Goal: Transaction & Acquisition: Purchase product/service

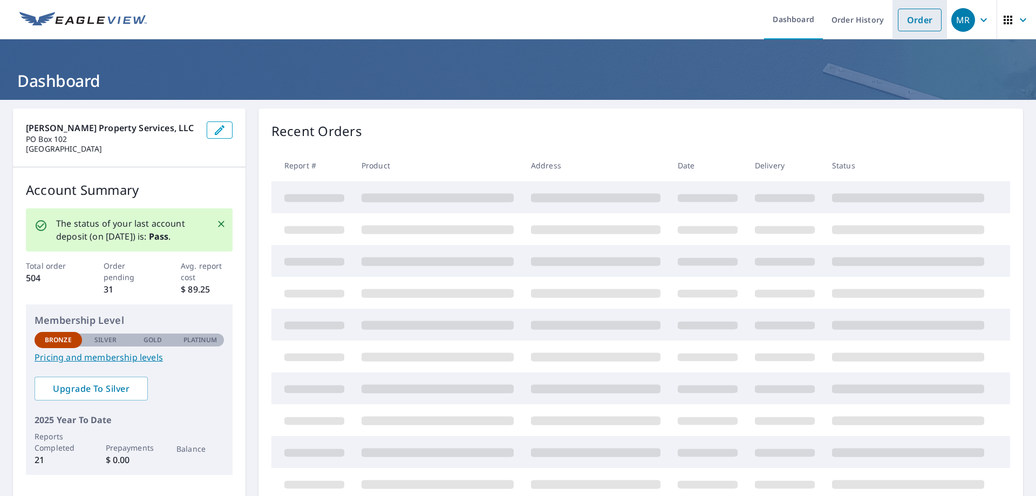
click at [914, 23] on link "Order" at bounding box center [920, 20] width 44 height 23
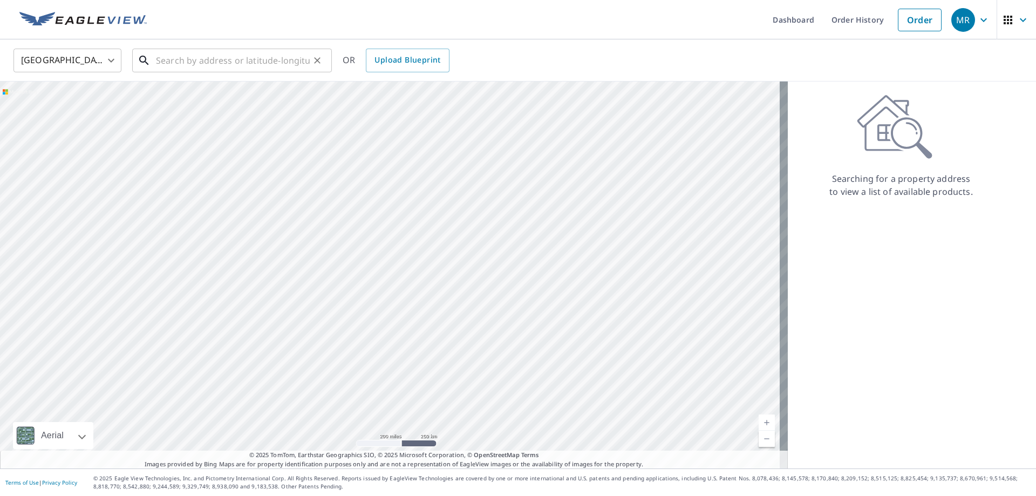
click at [236, 59] on input "text" at bounding box center [233, 60] width 154 height 30
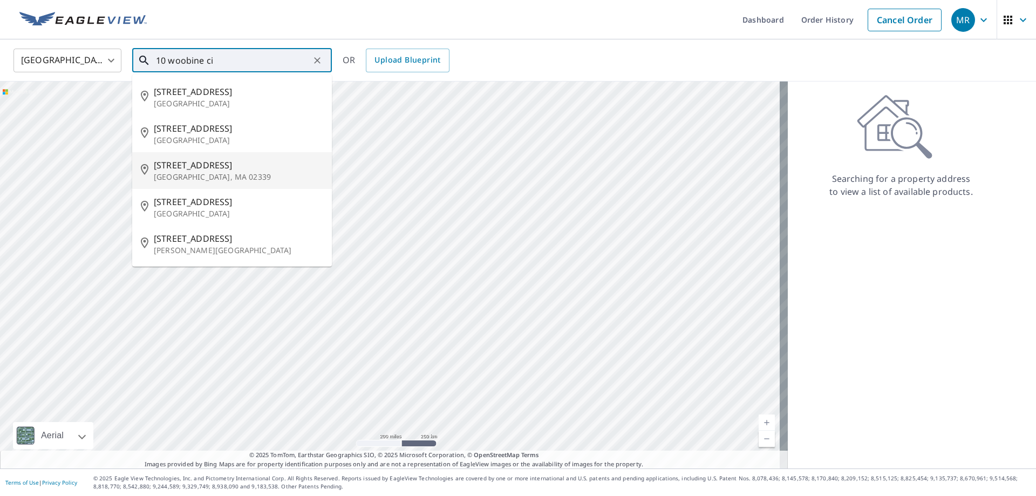
click at [193, 165] on span "[STREET_ADDRESS]" at bounding box center [238, 165] width 169 height 13
type input "[STREET_ADDRESS]"
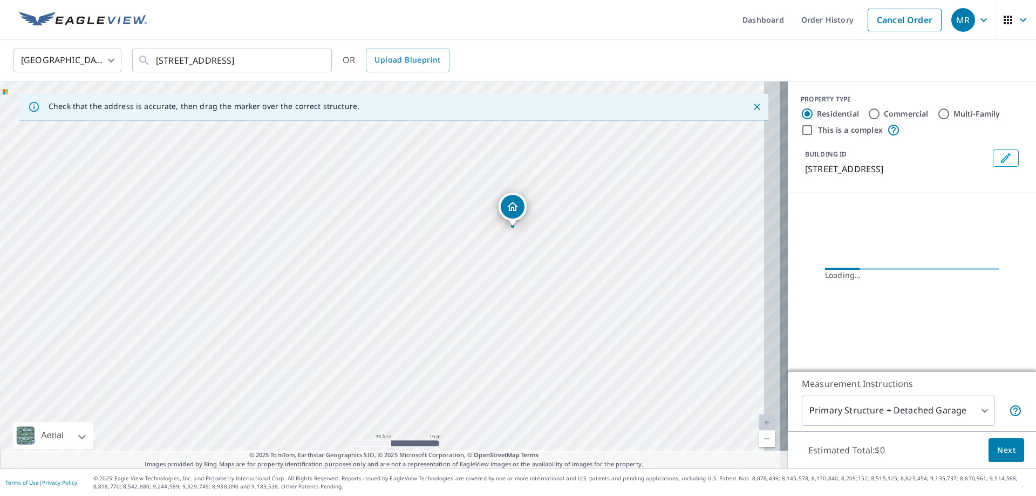
drag, startPoint x: 514, startPoint y: 310, endPoint x: 376, endPoint y: 163, distance: 201.2
click at [376, 163] on div "[STREET_ADDRESS]" at bounding box center [394, 274] width 788 height 387
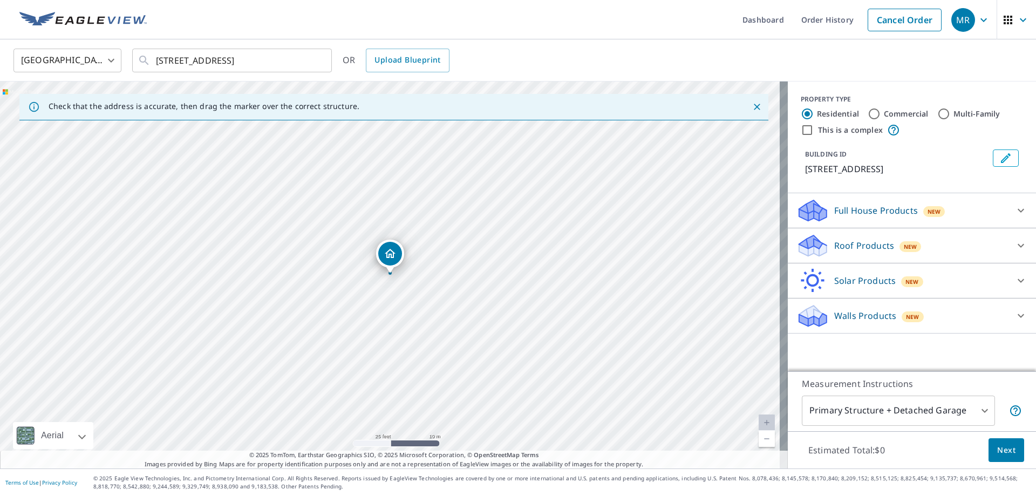
drag, startPoint x: 484, startPoint y: 143, endPoint x: 475, endPoint y: 146, distance: 9.2
click at [479, 143] on div "[STREET_ADDRESS]" at bounding box center [394, 274] width 788 height 387
drag, startPoint x: 405, startPoint y: 242, endPoint x: 524, endPoint y: 356, distance: 164.9
click at [522, 358] on div "[STREET_ADDRESS]" at bounding box center [394, 274] width 788 height 387
drag, startPoint x: 373, startPoint y: 236, endPoint x: 437, endPoint y: 269, distance: 70.9
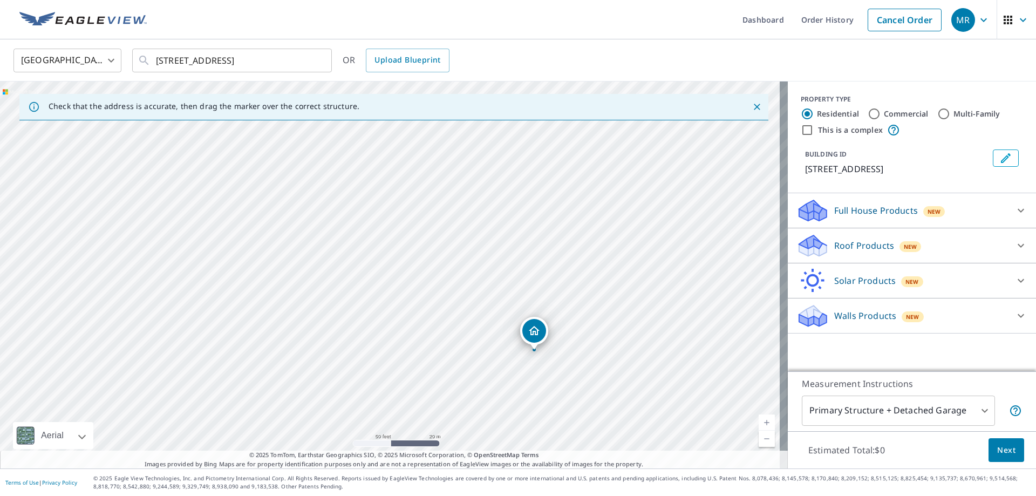
click at [437, 269] on div "[STREET_ADDRESS]" at bounding box center [394, 274] width 788 height 387
drag, startPoint x: 549, startPoint y: 278, endPoint x: 550, endPoint y: 224, distance: 54.0
click at [550, 224] on div "[STREET_ADDRESS]" at bounding box center [394, 274] width 788 height 387
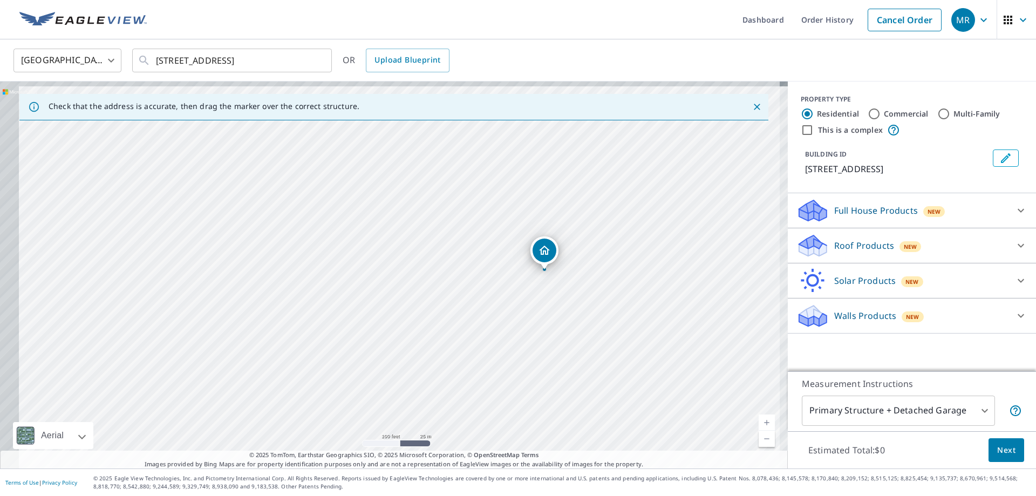
drag, startPoint x: 492, startPoint y: 265, endPoint x: 516, endPoint y: 273, distance: 25.4
click at [516, 273] on div "[STREET_ADDRESS]" at bounding box center [394, 274] width 788 height 387
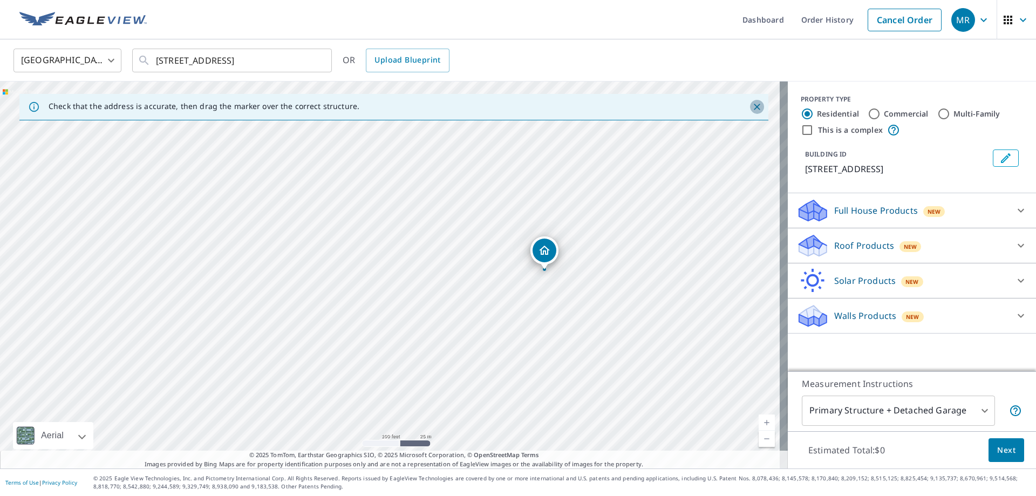
click at [752, 110] on icon "Close" at bounding box center [757, 106] width 11 height 11
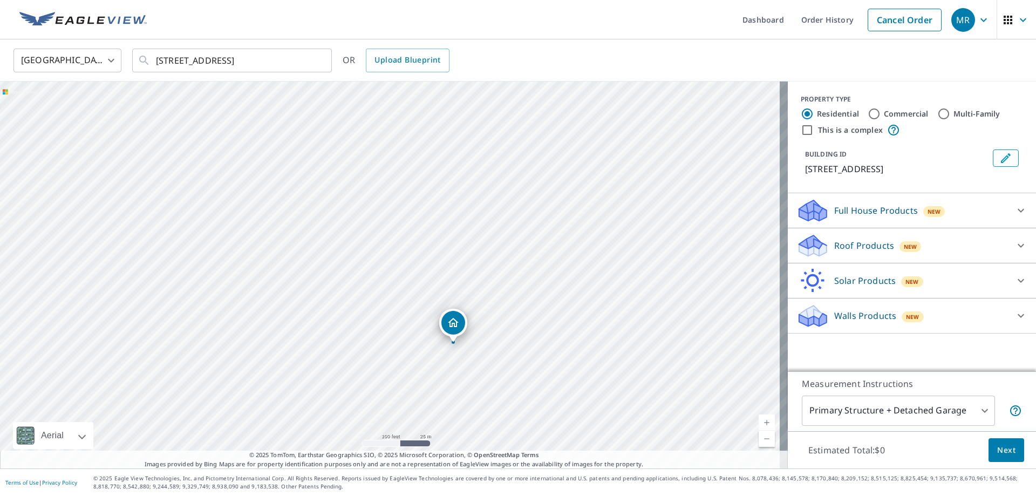
drag, startPoint x: 311, startPoint y: 209, endPoint x: 372, endPoint y: 272, distance: 87.0
click at [376, 275] on div "[STREET_ADDRESS]" at bounding box center [394, 274] width 788 height 387
drag, startPoint x: 386, startPoint y: 290, endPoint x: 271, endPoint y: 260, distance: 118.8
click at [271, 260] on div "[STREET_ADDRESS]" at bounding box center [394, 274] width 788 height 387
drag, startPoint x: 383, startPoint y: 195, endPoint x: 293, endPoint y: 159, distance: 97.3
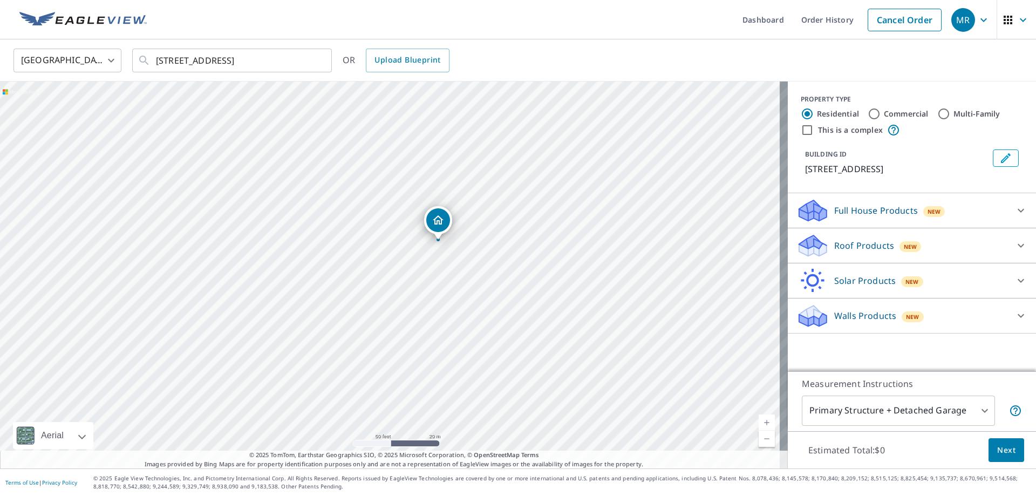
click at [294, 159] on div "[STREET_ADDRESS]" at bounding box center [394, 274] width 788 height 387
drag, startPoint x: 501, startPoint y: 329, endPoint x: 409, endPoint y: 175, distance: 178.9
click at [409, 175] on div "[STREET_ADDRESS]" at bounding box center [394, 274] width 788 height 387
drag, startPoint x: 466, startPoint y: 290, endPoint x: 456, endPoint y: 212, distance: 78.9
click at [456, 212] on div "[STREET_ADDRESS]" at bounding box center [394, 274] width 788 height 387
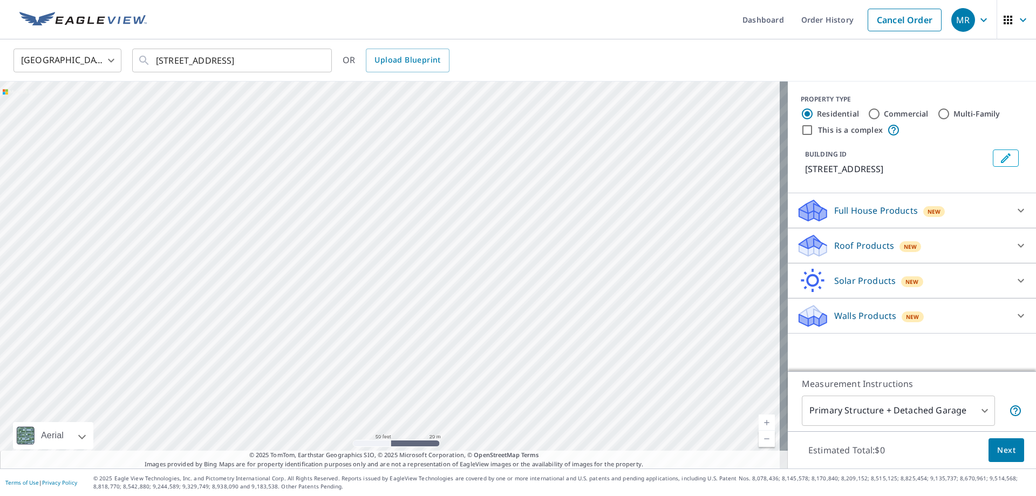
drag, startPoint x: 465, startPoint y: 297, endPoint x: 440, endPoint y: 208, distance: 92.3
click at [440, 208] on div "[STREET_ADDRESS]" at bounding box center [394, 274] width 788 height 387
drag, startPoint x: 486, startPoint y: 297, endPoint x: 479, endPoint y: 271, distance: 26.8
click at [479, 271] on div "[STREET_ADDRESS]" at bounding box center [394, 274] width 788 height 387
click at [508, 264] on div "[STREET_ADDRESS]" at bounding box center [394, 274] width 788 height 387
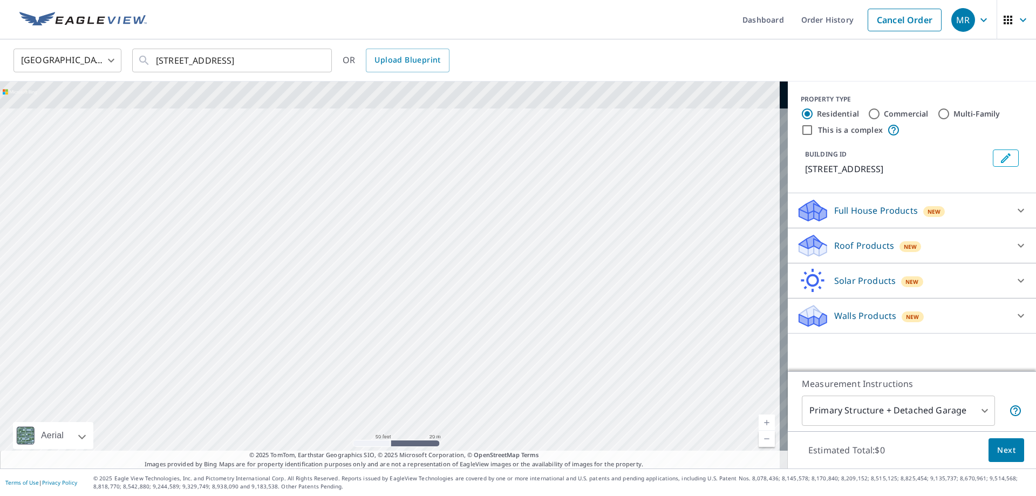
drag, startPoint x: 713, startPoint y: 337, endPoint x: 691, endPoint y: 325, distance: 25.6
click at [713, 338] on div "[STREET_ADDRESS]" at bounding box center [394, 274] width 788 height 387
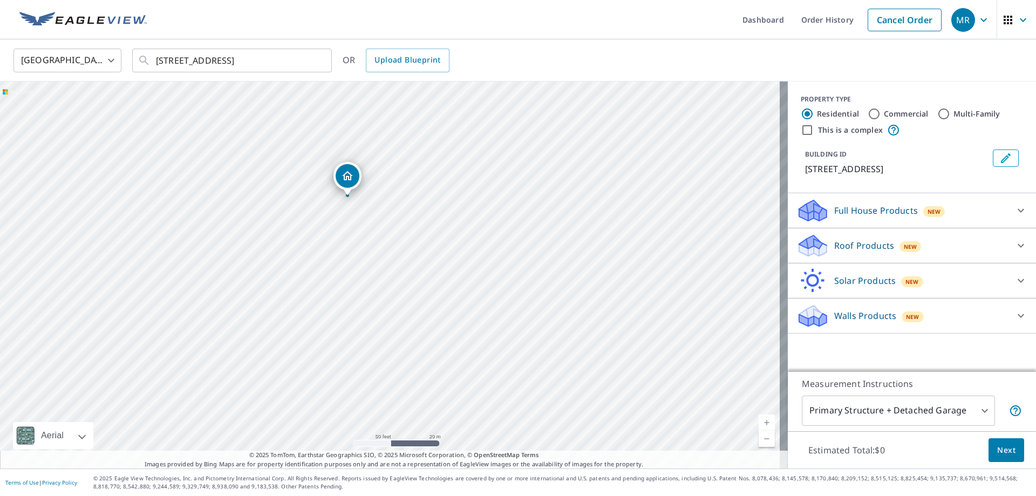
drag, startPoint x: 542, startPoint y: 261, endPoint x: 544, endPoint y: 270, distance: 9.6
click at [544, 270] on div "[STREET_ADDRESS]" at bounding box center [394, 274] width 788 height 387
click at [870, 111] on input "Commercial" at bounding box center [874, 113] width 13 height 13
radio input "true"
type input "4"
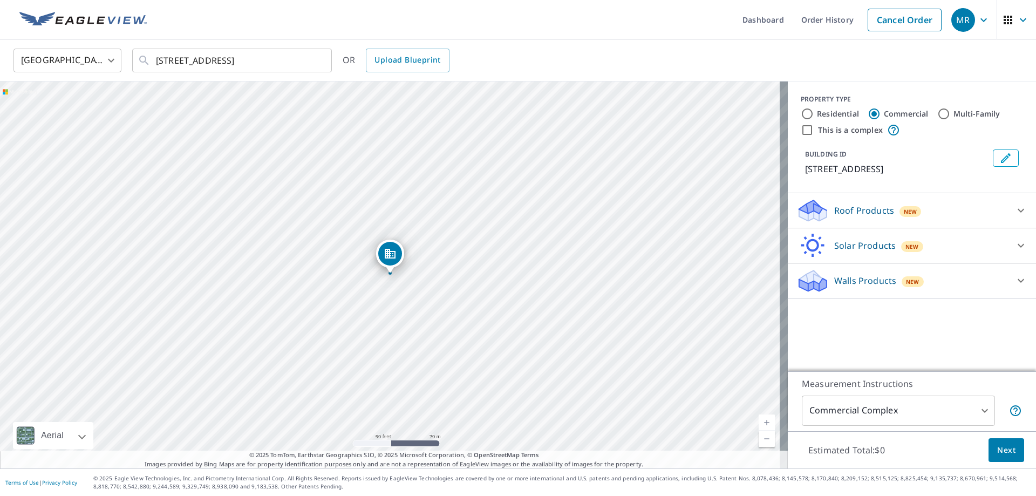
click at [831, 130] on label "This is a complex" at bounding box center [850, 130] width 65 height 11
click at [814, 130] on input "This is a complex" at bounding box center [807, 130] width 13 height 13
checkbox input "true"
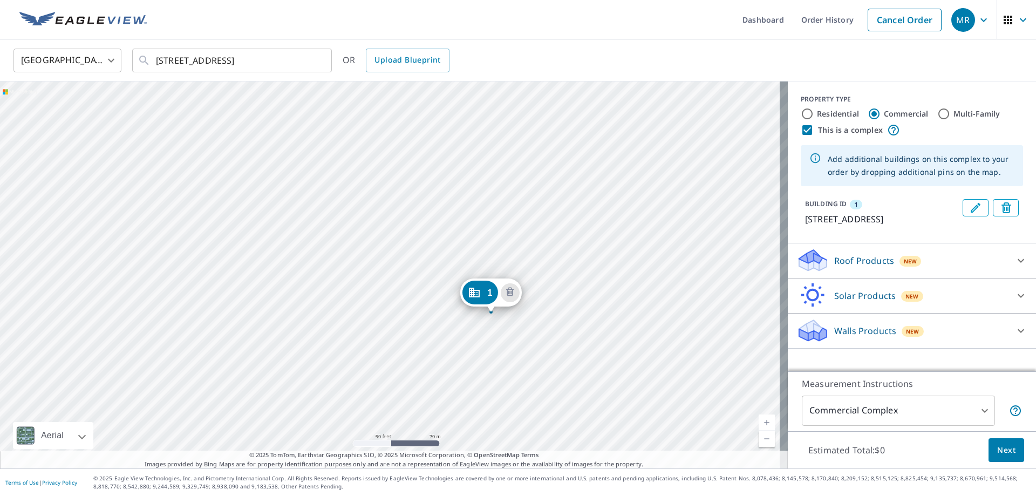
click at [558, 358] on div "1 [STREET_ADDRESS]" at bounding box center [394, 274] width 788 height 387
click at [274, 204] on div "1 [STREET_ADDRESS]" at bounding box center [394, 274] width 788 height 387
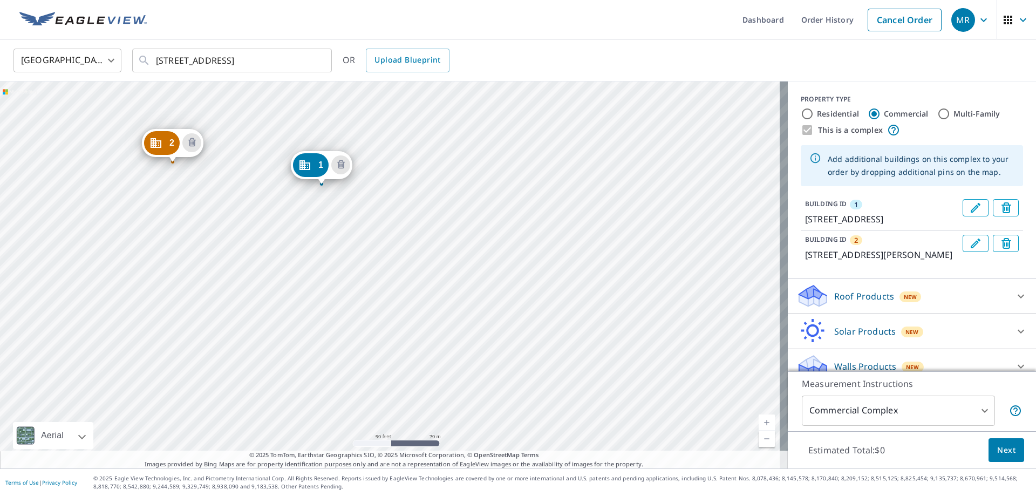
drag, startPoint x: 390, startPoint y: 250, endPoint x: 321, endPoint y: 161, distance: 112.3
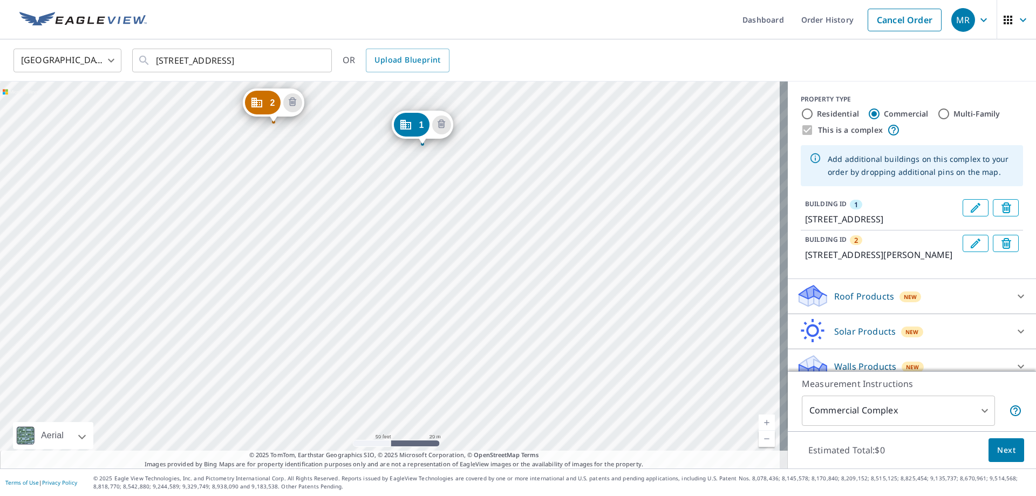
drag, startPoint x: 414, startPoint y: 296, endPoint x: 446, endPoint y: 167, distance: 133.0
click at [446, 167] on div "2 97 [GEOGRAPHIC_DATA] 1 [STREET_ADDRESS]" at bounding box center [394, 274] width 788 height 387
drag, startPoint x: 590, startPoint y: 322, endPoint x: 521, endPoint y: 168, distance: 168.4
click at [521, 168] on div "2 97 [GEOGRAPHIC_DATA] 1 [STREET_ADDRESS]" at bounding box center [394, 274] width 788 height 387
drag, startPoint x: 531, startPoint y: 311, endPoint x: 489, endPoint y: 147, distance: 169.5
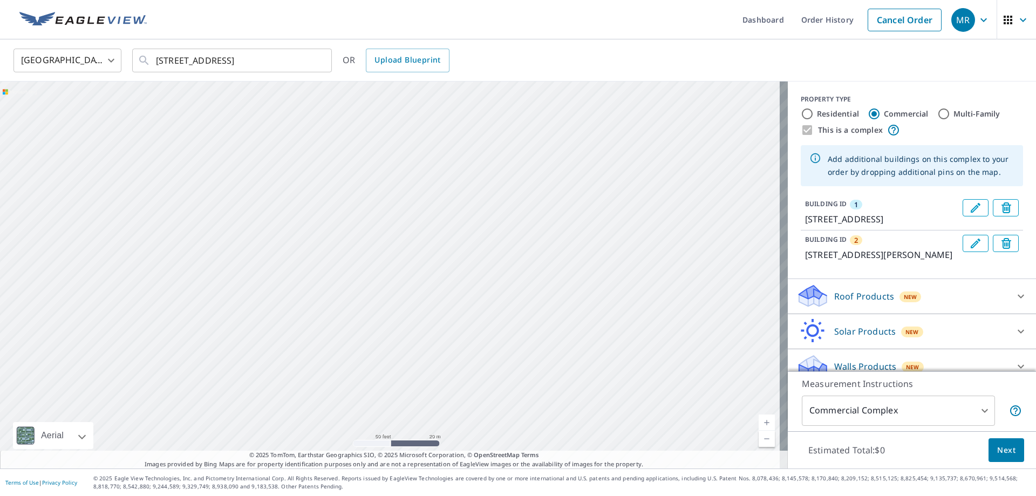
click at [489, 147] on div "2 97 [GEOGRAPHIC_DATA] 1 [STREET_ADDRESS]" at bounding box center [394, 274] width 788 height 387
drag, startPoint x: 528, startPoint y: 282, endPoint x: 504, endPoint y: 251, distance: 38.4
click at [504, 251] on div "2 97 [GEOGRAPHIC_DATA] 1 [STREET_ADDRESS]" at bounding box center [394, 274] width 788 height 387
click at [556, 358] on div "2 97 [GEOGRAPHIC_DATA] 1 [STREET_ADDRESS]" at bounding box center [394, 274] width 788 height 387
drag, startPoint x: 555, startPoint y: 370, endPoint x: 521, endPoint y: 178, distance: 194.6
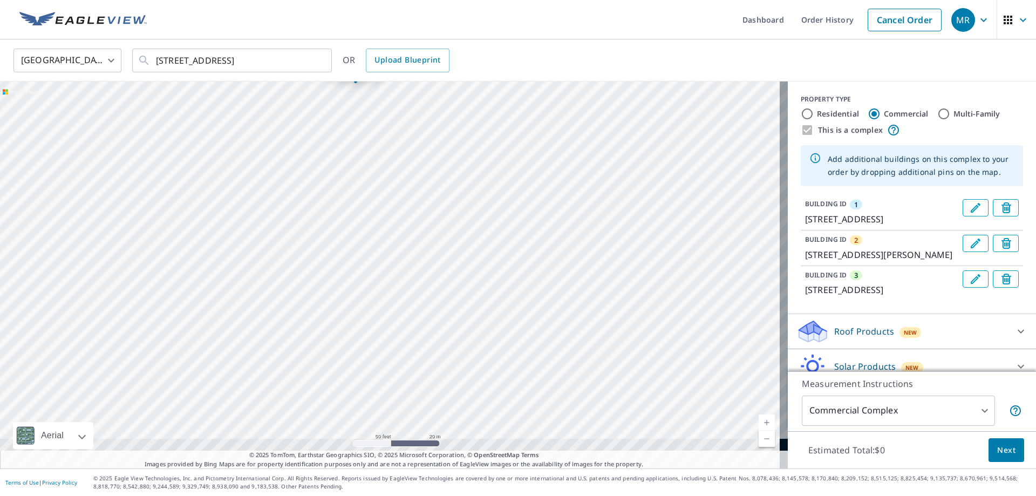
click at [521, 178] on div "2 97 [GEOGRAPHIC_DATA] 3 70 [GEOGRAPHIC_DATA] 1 [STREET_ADDRESS]" at bounding box center [394, 274] width 788 height 387
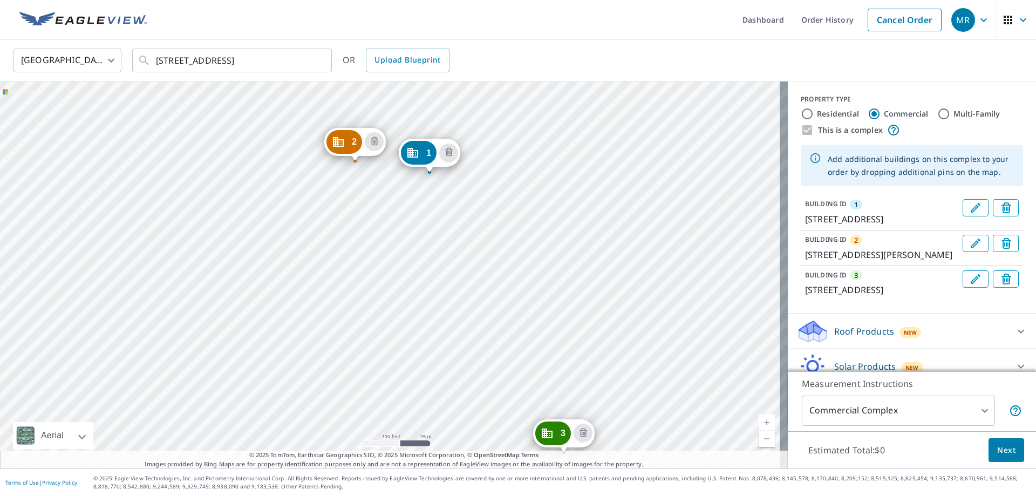
drag, startPoint x: 547, startPoint y: 350, endPoint x: 534, endPoint y: 338, distance: 17.2
click at [534, 338] on div "2 97 [GEOGRAPHIC_DATA] 3 70 [GEOGRAPHIC_DATA] 1 [STREET_ADDRESS]" at bounding box center [394, 274] width 788 height 387
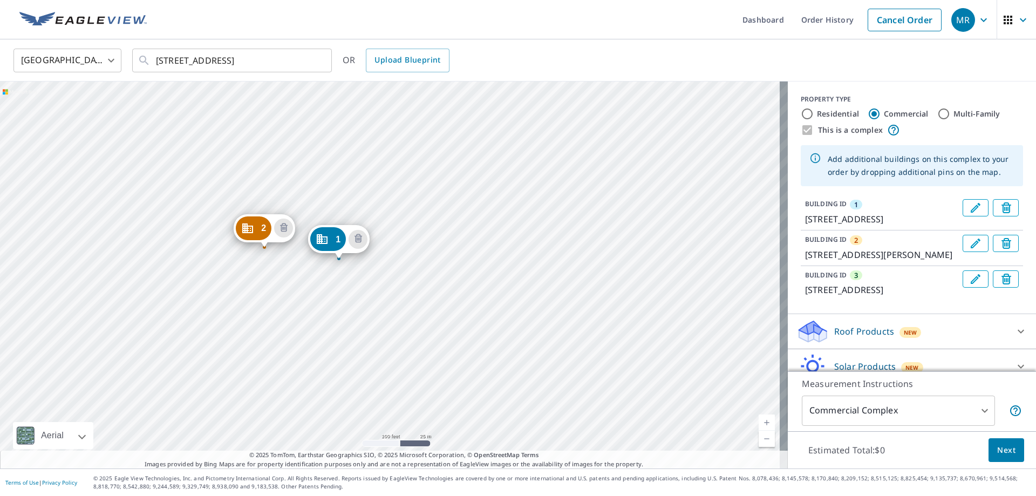
drag, startPoint x: 266, startPoint y: 244, endPoint x: 318, endPoint y: 277, distance: 61.7
click at [318, 277] on div "2 97 [GEOGRAPHIC_DATA] 3 70 [GEOGRAPHIC_DATA] 1 [STREET_ADDRESS]" at bounding box center [394, 274] width 788 height 387
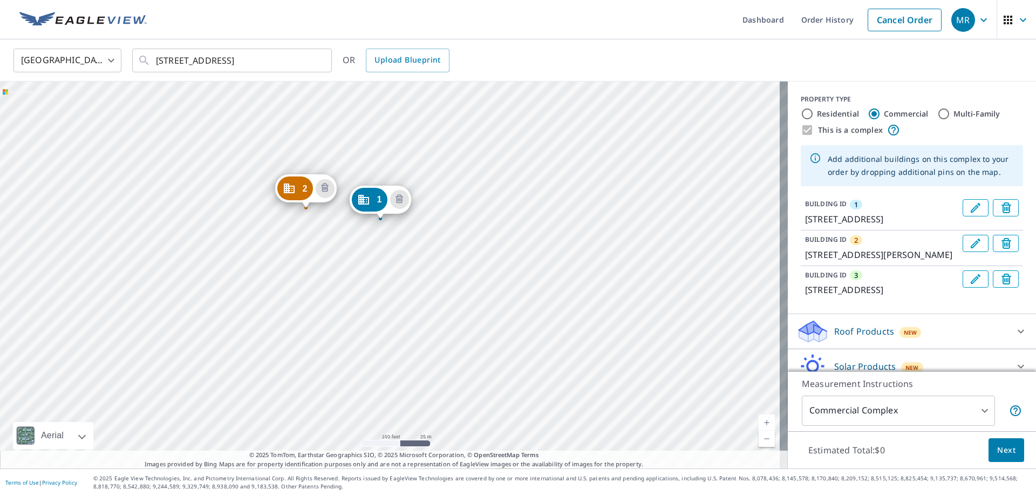
drag, startPoint x: 267, startPoint y: 274, endPoint x: 267, endPoint y: 168, distance: 105.8
click at [267, 168] on div "2 97 [GEOGRAPHIC_DATA] 3 70 [GEOGRAPHIC_DATA] 1 [STREET_ADDRESS]" at bounding box center [394, 274] width 788 height 387
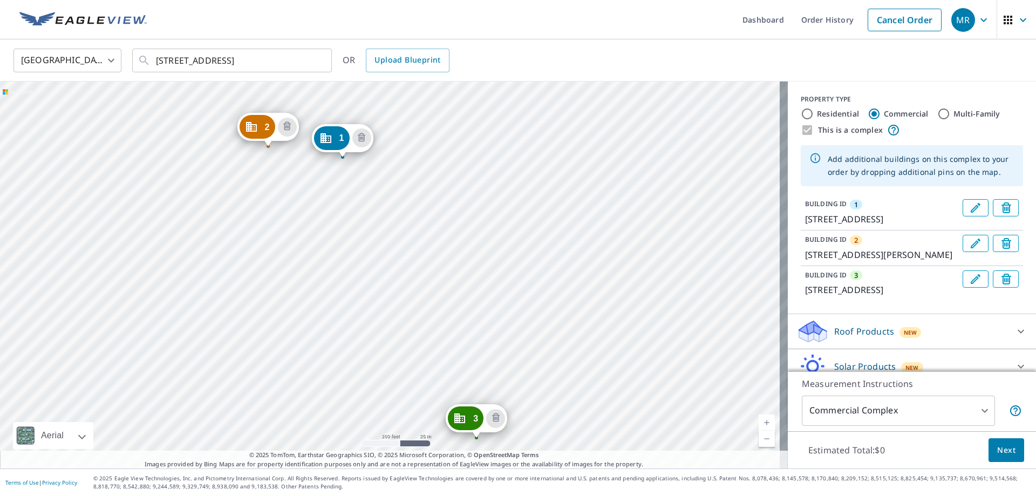
drag, startPoint x: 447, startPoint y: 264, endPoint x: 409, endPoint y: 207, distance: 68.5
click at [409, 207] on div "2 97 [GEOGRAPHIC_DATA] 3 70 [GEOGRAPHIC_DATA] 1 [STREET_ADDRESS]" at bounding box center [394, 274] width 788 height 387
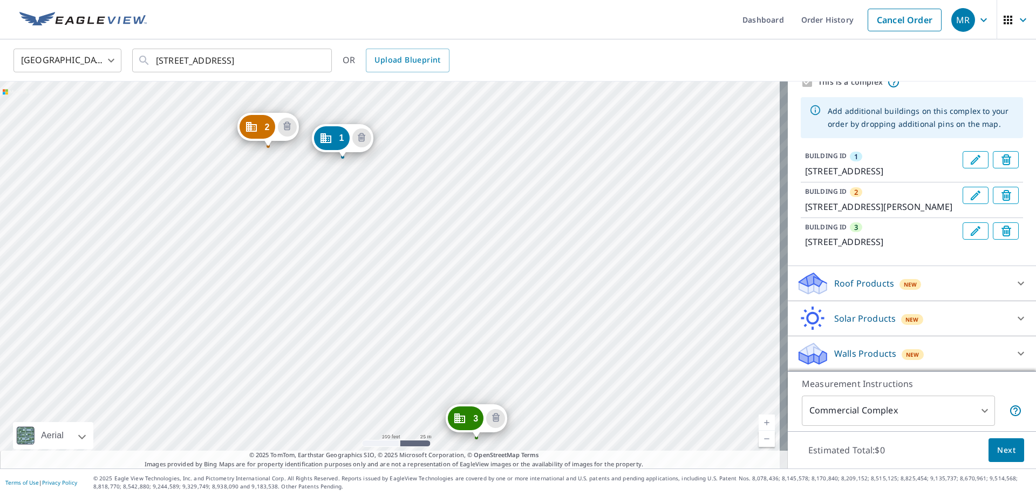
scroll to position [74, 0]
click at [1008, 283] on div at bounding box center [1021, 283] width 26 height 26
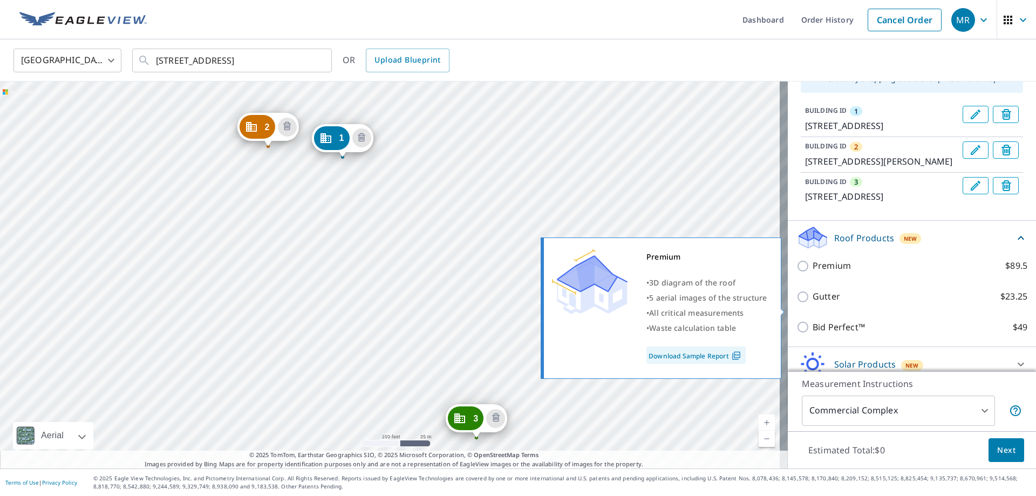
scroll to position [128, 0]
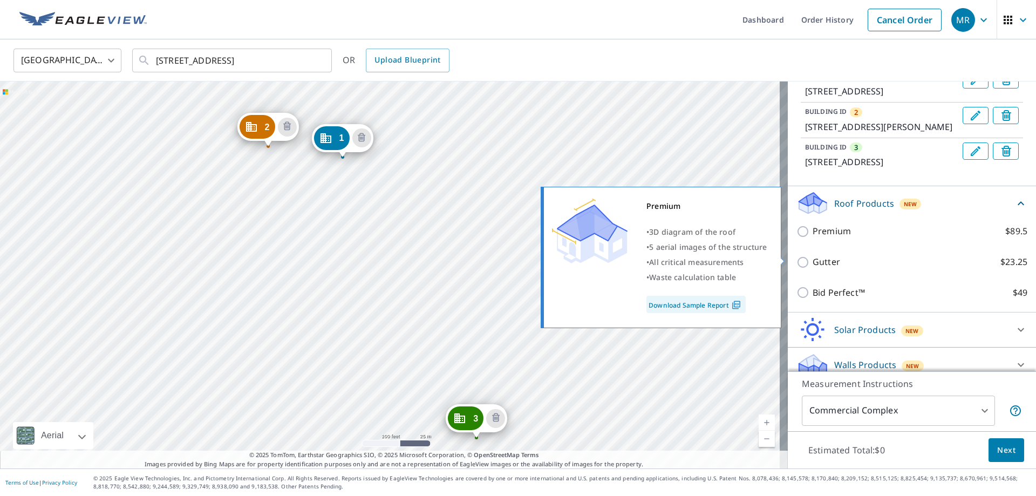
click at [819, 238] on p "Premium" at bounding box center [832, 230] width 38 height 13
click at [813, 238] on input "Premium $89.5" at bounding box center [804, 231] width 16 height 13
checkbox input "true"
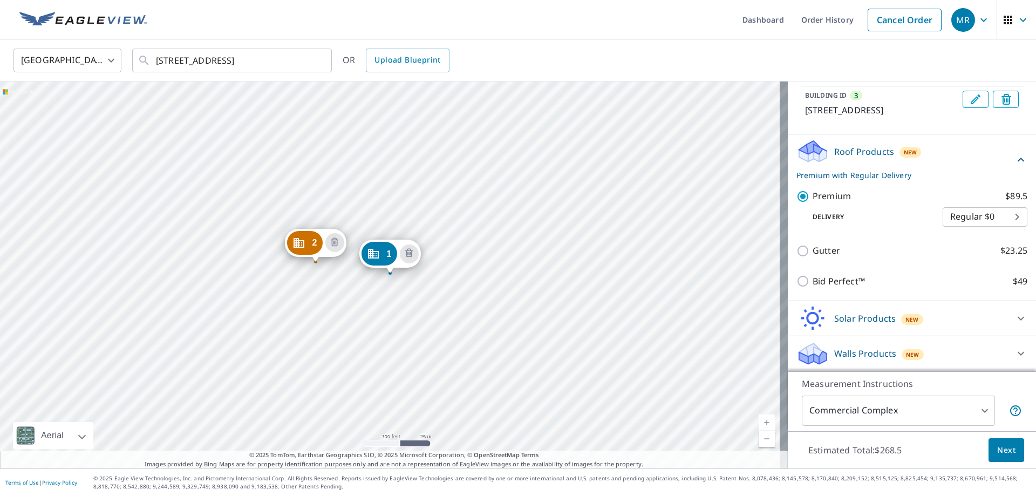
scroll to position [206, 0]
click at [997, 457] on button "Next" at bounding box center [1007, 450] width 36 height 24
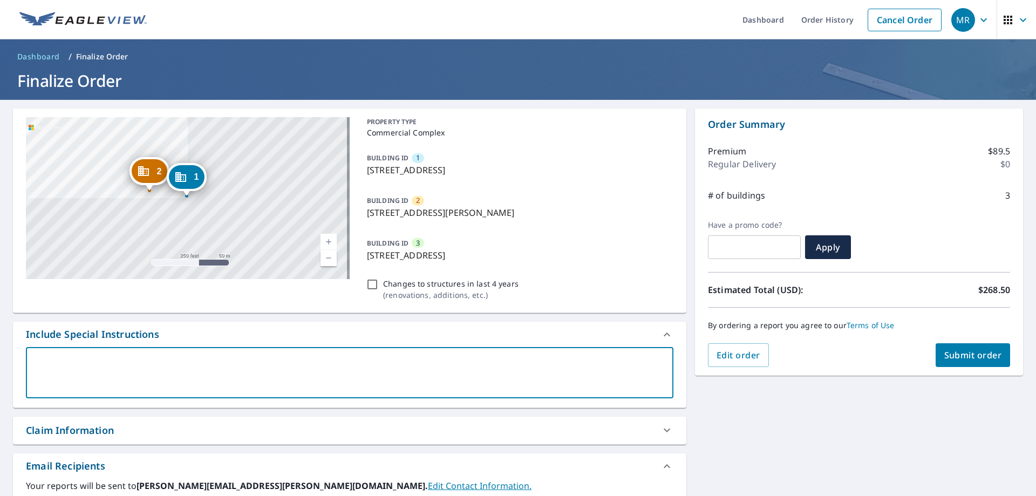
click at [197, 365] on textarea at bounding box center [349, 372] width 632 height 31
type textarea "P"
type textarea "x"
checkbox input "true"
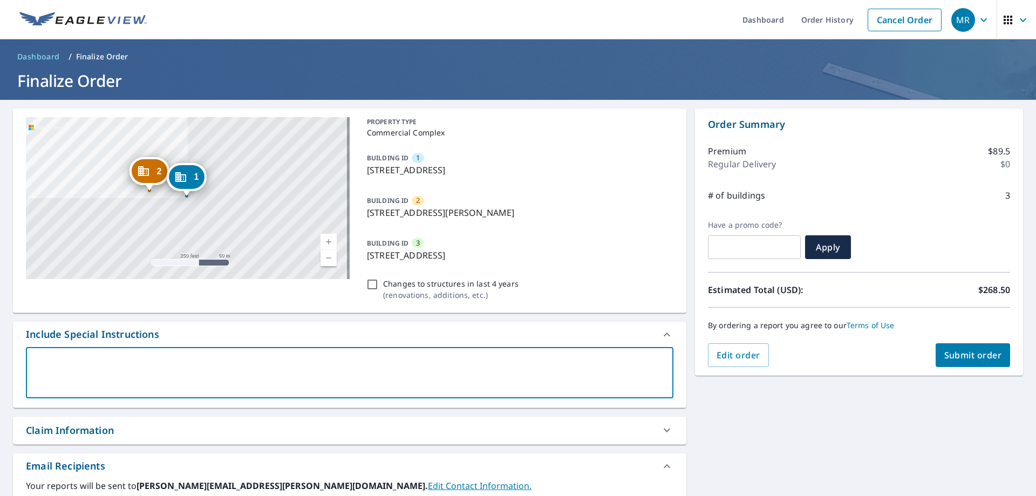
type textarea "B"
type textarea "x"
checkbox input "true"
type textarea "Bu"
type textarea "x"
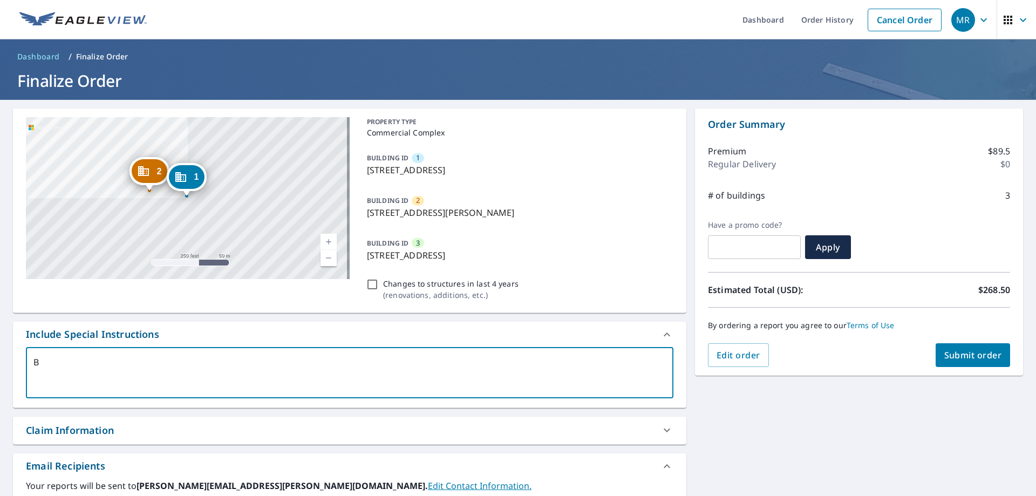
checkbox input "true"
type textarea "[PERSON_NAME]"
type textarea "x"
checkbox input "true"
type textarea "Buil"
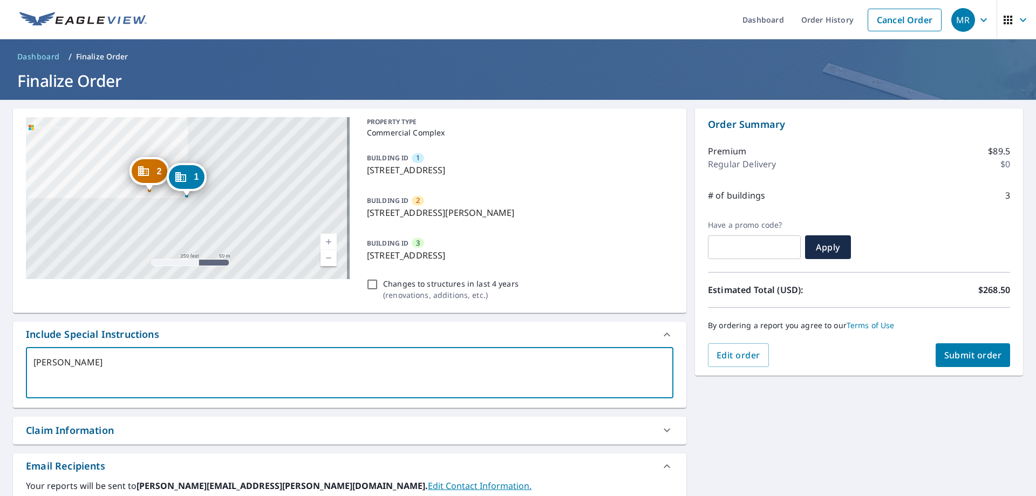
type textarea "x"
checkbox input "true"
type textarea "Build"
type textarea "x"
checkbox input "true"
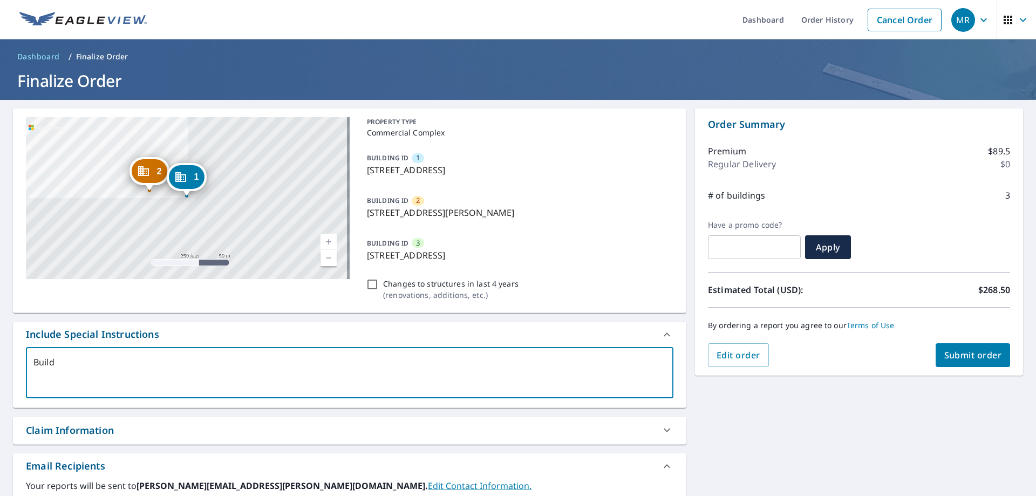
type textarea "Buildi"
type textarea "x"
checkbox input "true"
type textarea "Buildin"
type textarea "x"
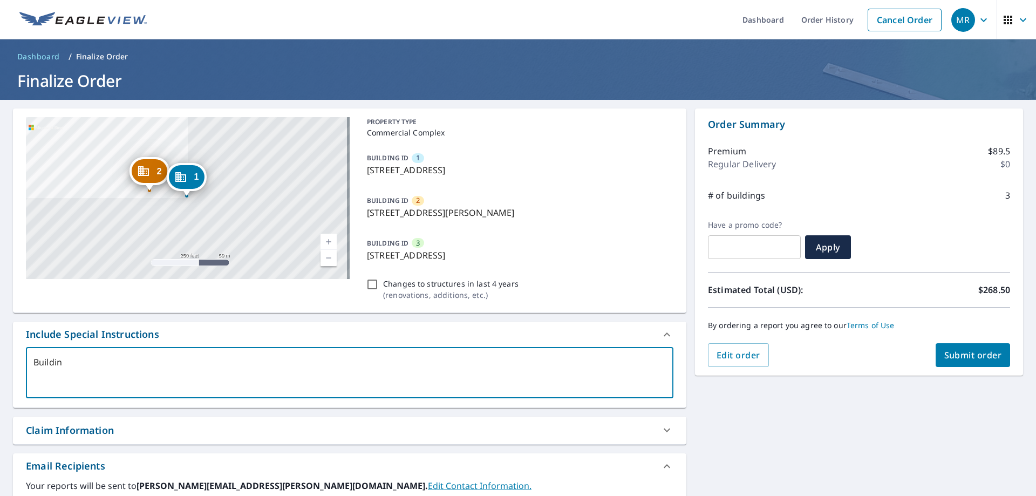
checkbox input "true"
type textarea "Building"
type textarea "x"
checkbox input "true"
type textarea "Buildings"
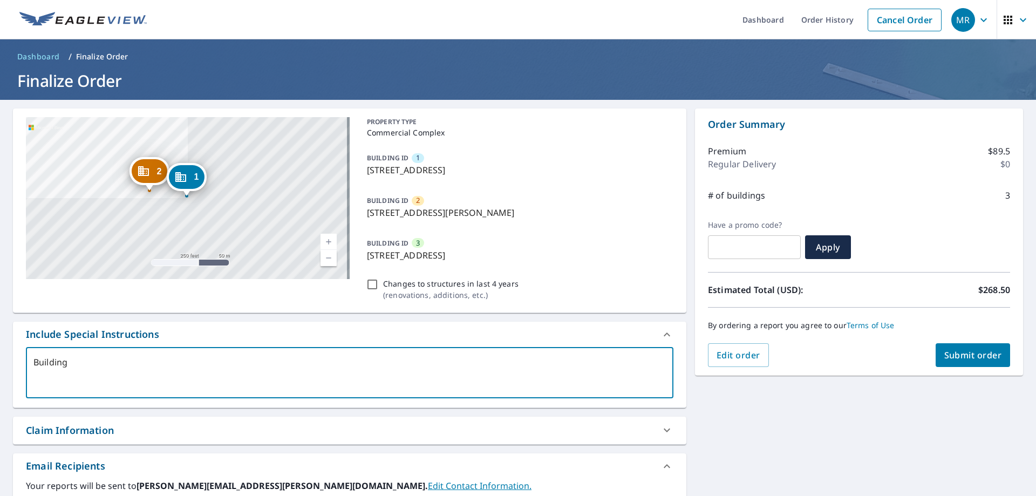
type textarea "x"
checkbox input "true"
type textarea "Buildings"
type textarea "x"
checkbox input "true"
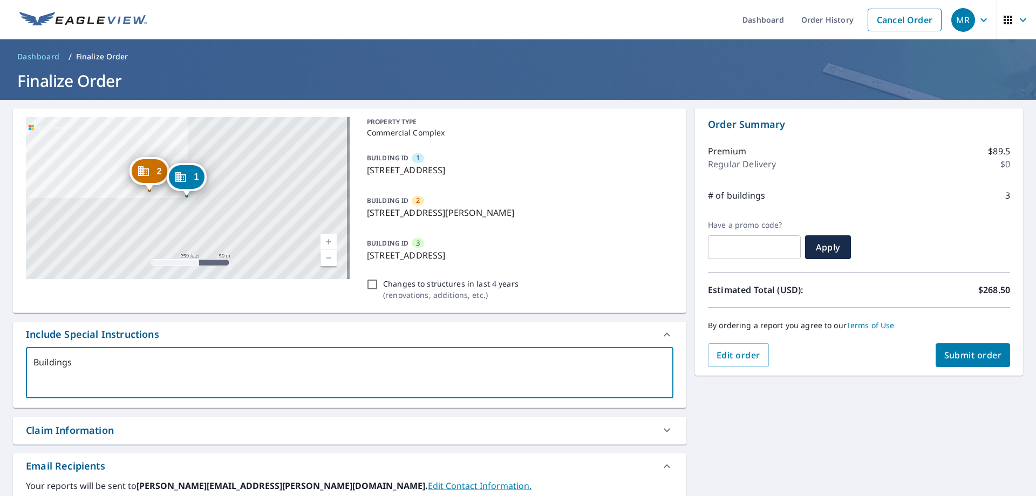
type textarea "Buildings n"
type textarea "x"
checkbox input "true"
type textarea "Buildings ne"
type textarea "x"
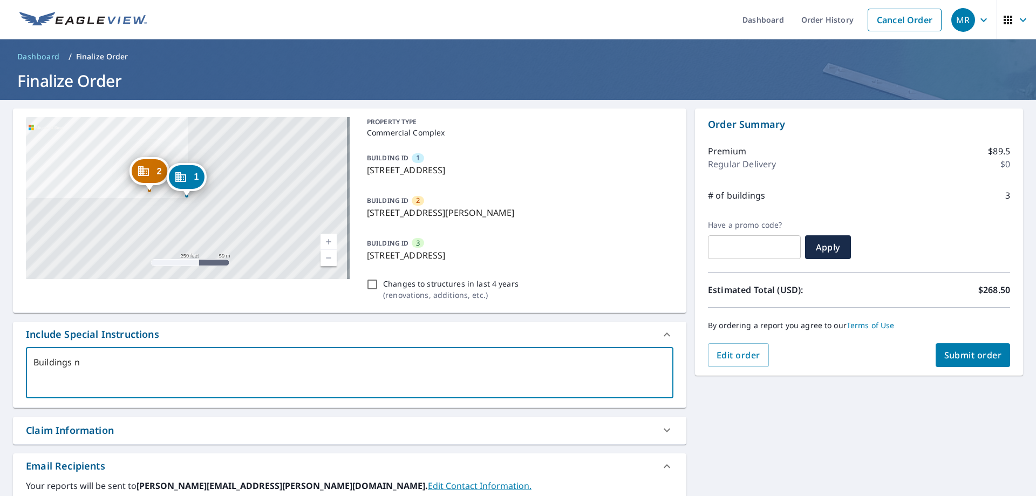
checkbox input "true"
type textarea "Buildings nee"
type textarea "x"
checkbox input "true"
type textarea "Buildings need"
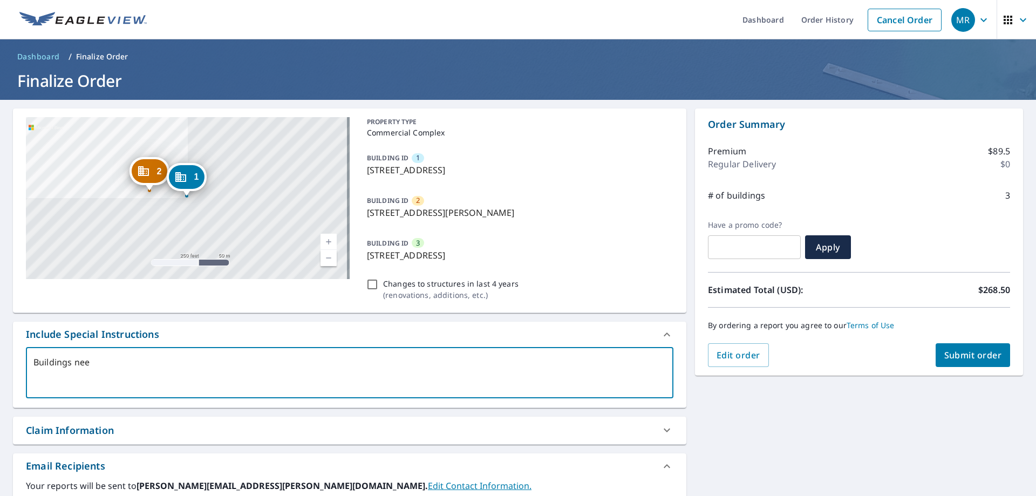
type textarea "x"
checkbox input "true"
type textarea "Buildings neede"
type textarea "x"
checkbox input "true"
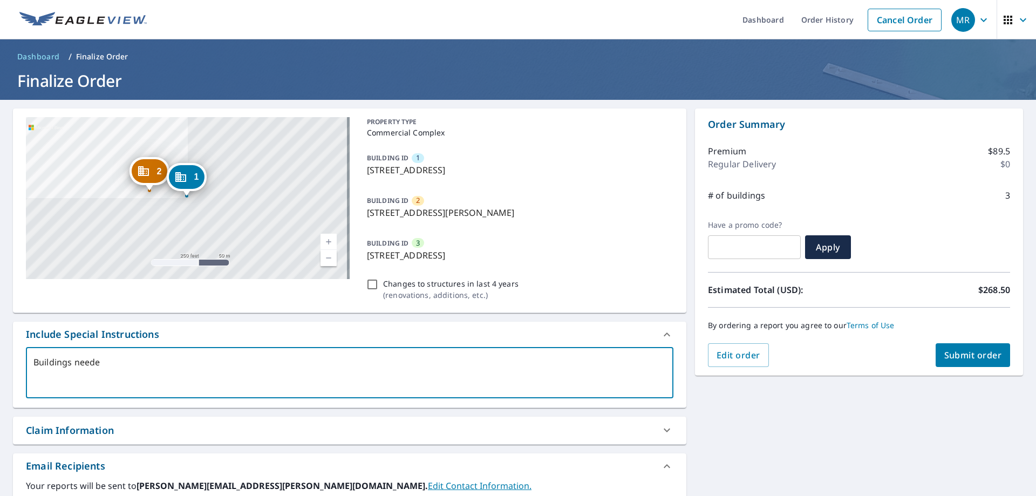
type textarea "Buildings needed"
type textarea "x"
checkbox input "true"
type textarea "Buildings needed"
type textarea "x"
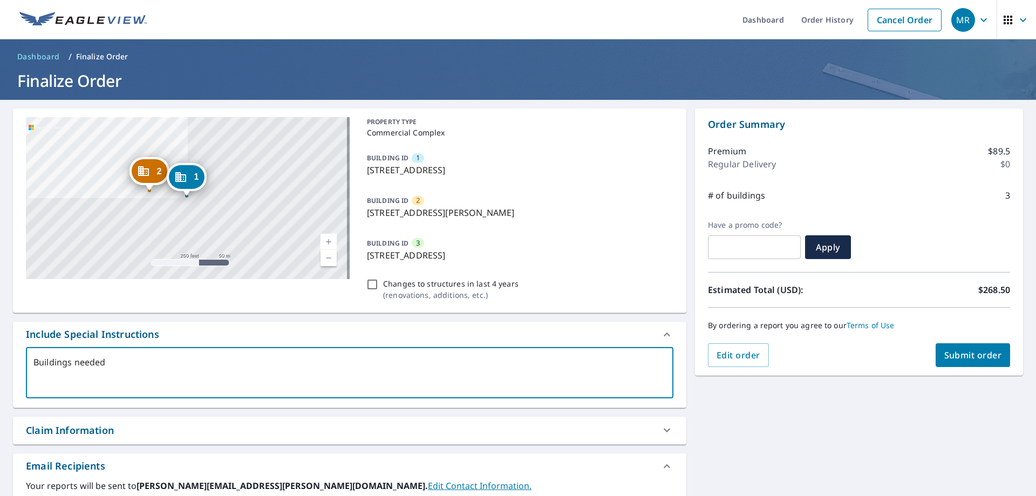
checkbox input "true"
type textarea "Buildings needed a"
type textarea "x"
checkbox input "true"
type textarea "Buildings needed ar"
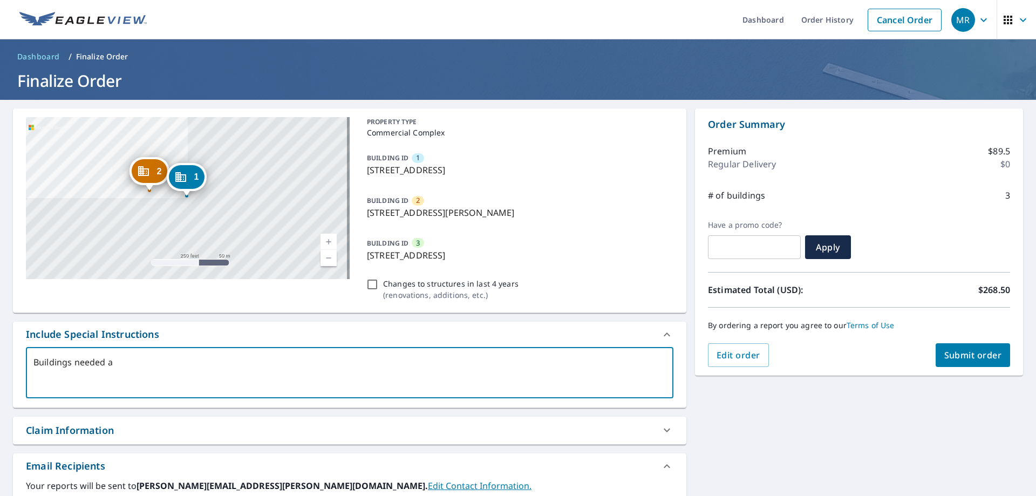
type textarea "x"
checkbox input "true"
type textarea "Buildings needed are"
type textarea "x"
checkbox input "true"
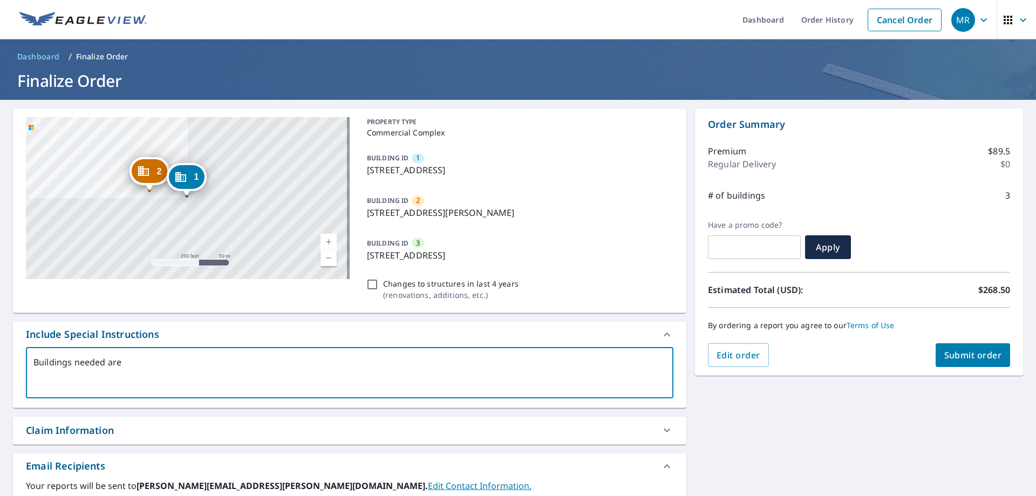
type textarea "Buildings needed are"
type textarea "x"
checkbox input "true"
type textarea "Buildings needed are p"
type textarea "x"
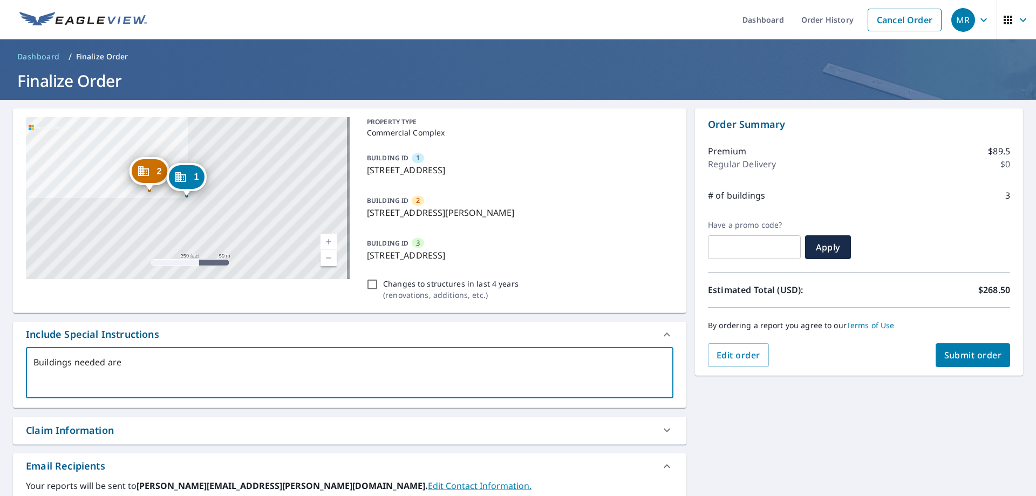
checkbox input "true"
type textarea "Buildings needed are pi"
type textarea "x"
checkbox input "true"
type textarea "Buildings needed are pin"
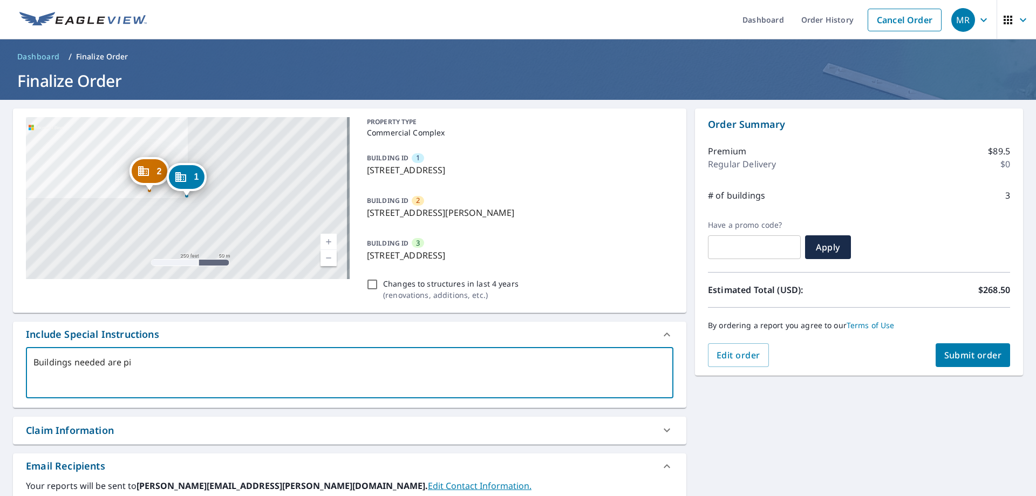
type textarea "x"
checkbox input "true"
type textarea "Buildings needed are pinn"
type textarea "x"
checkbox input "true"
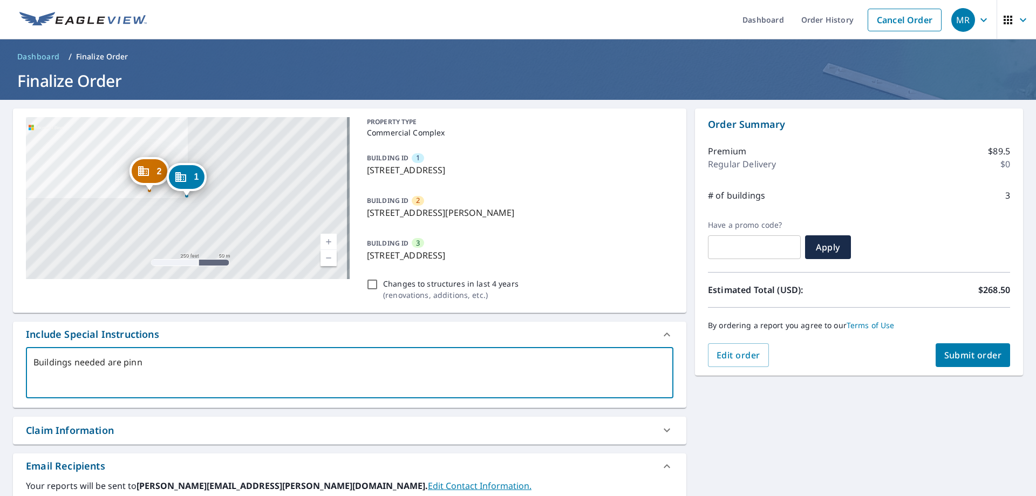
type textarea "Buildings needed are pinne"
type textarea "x"
checkbox input "true"
type textarea "Buildings needed are pinned"
type textarea "x"
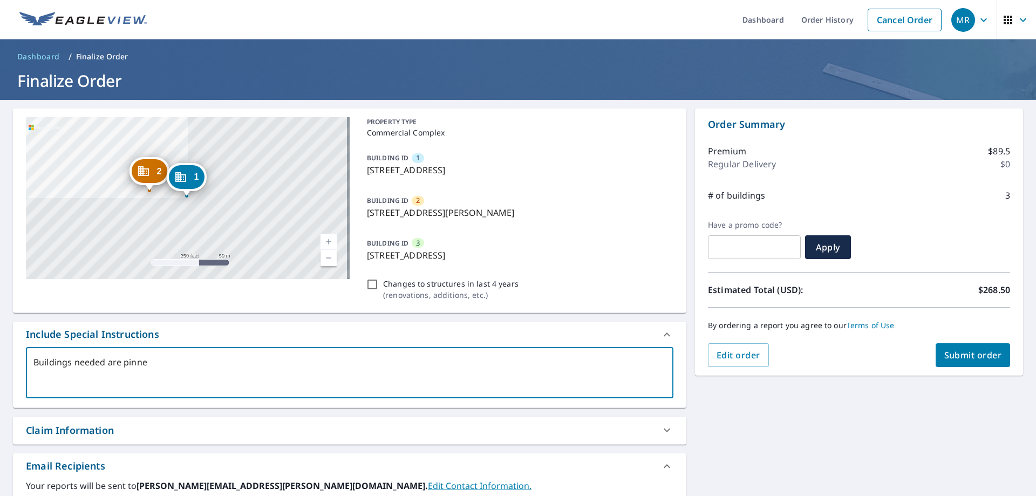
checkbox input "true"
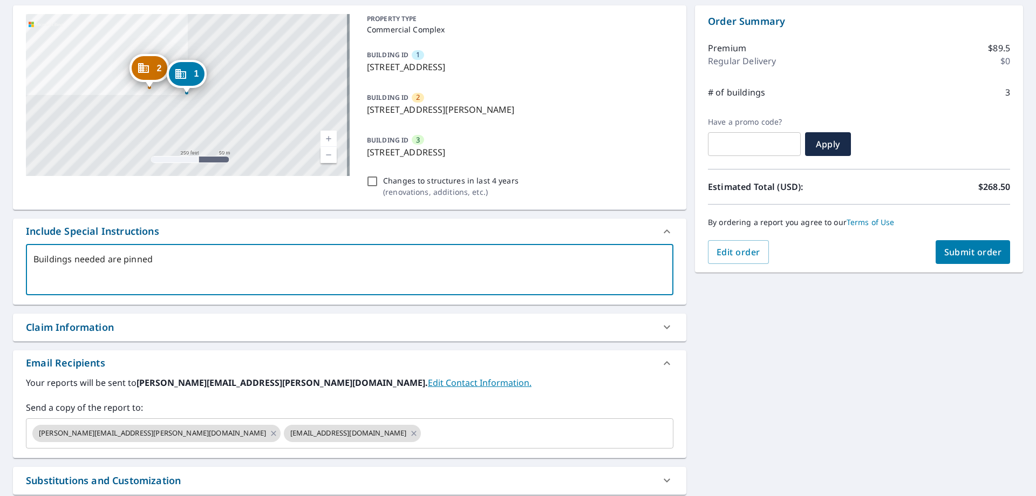
scroll to position [162, 0]
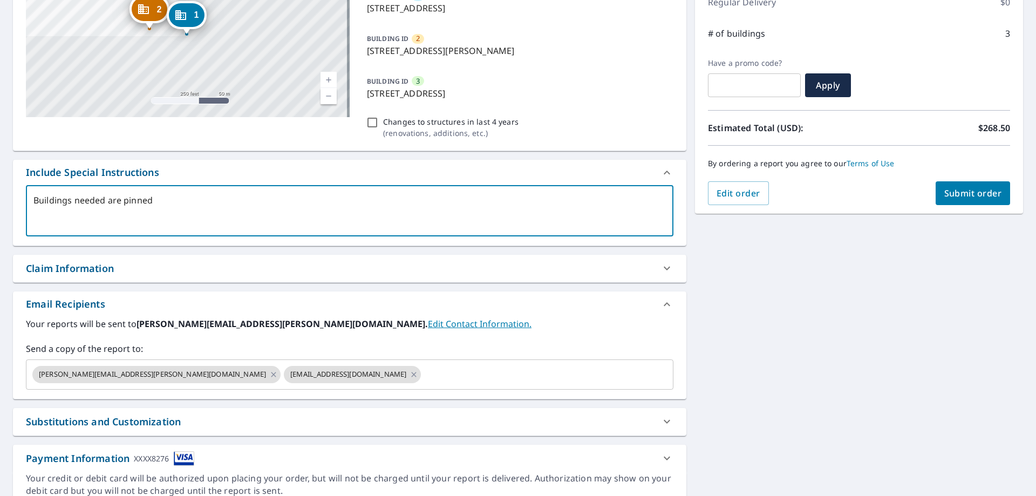
type textarea "Buildings needed are pinned"
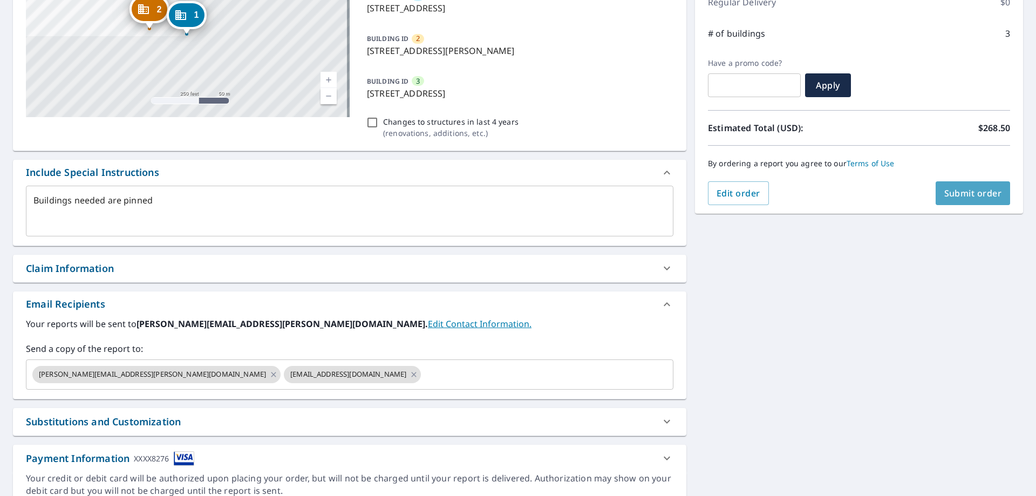
click at [956, 188] on span "Submit order" at bounding box center [973, 193] width 58 height 12
type textarea "x"
checkbox input "true"
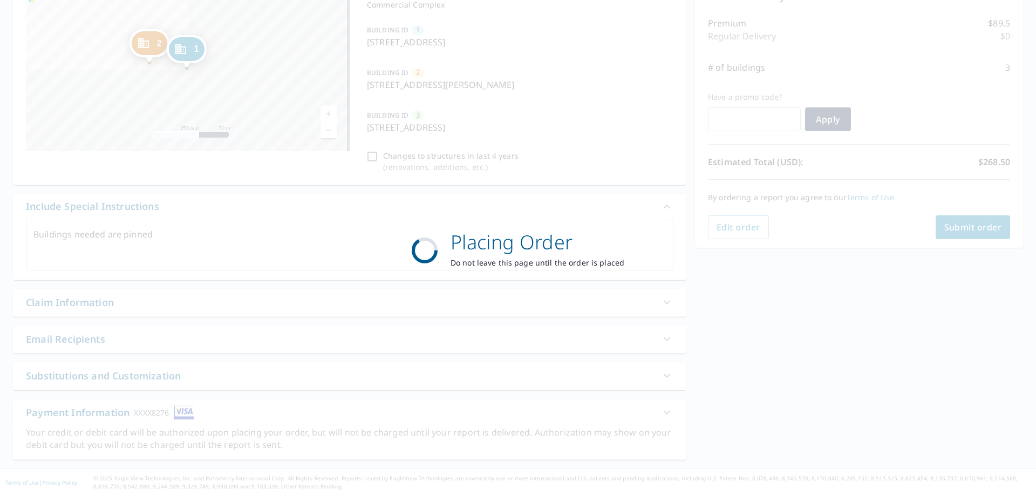
scroll to position [128, 0]
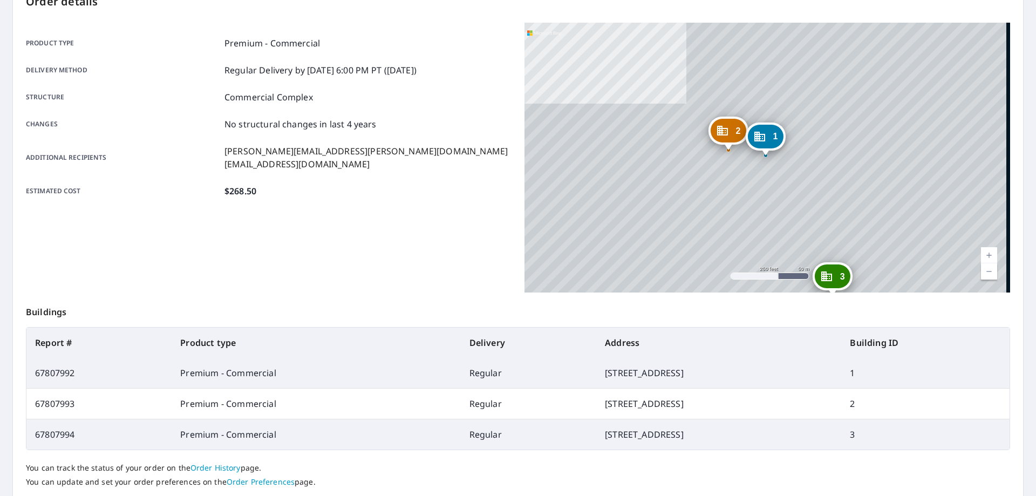
scroll to position [104, 0]
